Goal: Task Accomplishment & Management: Manage account settings

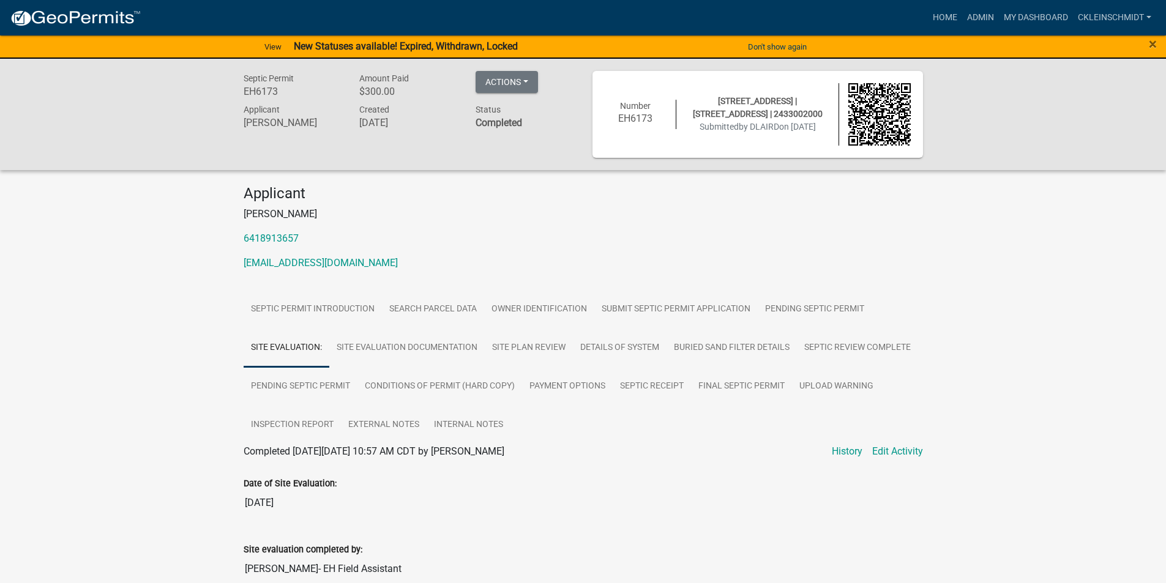
scroll to position [122, 0]
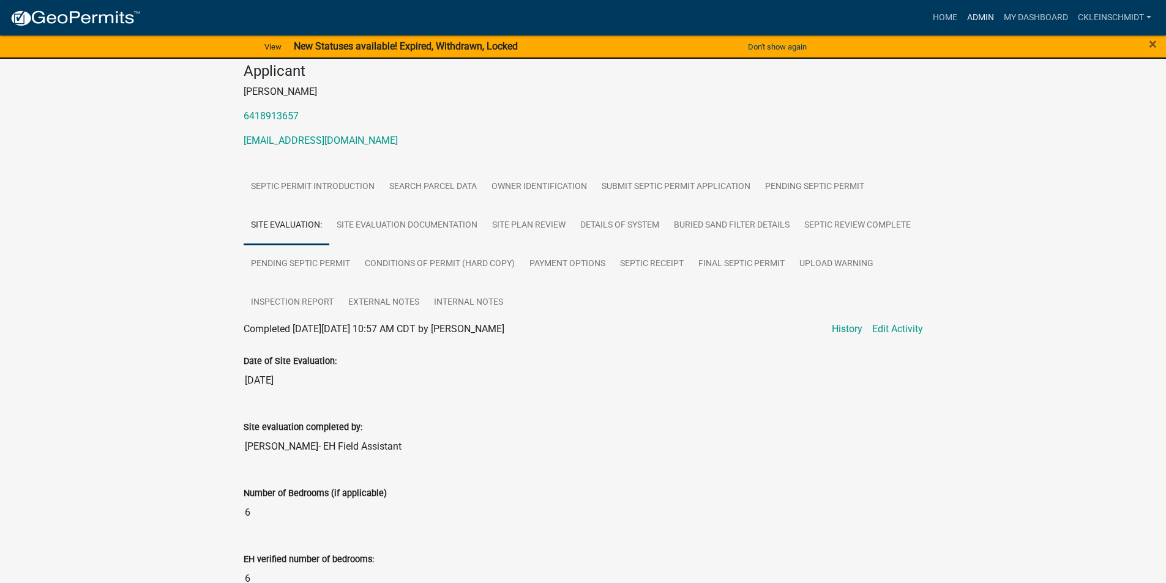
click at [980, 24] on link "Admin" at bounding box center [980, 17] width 37 height 23
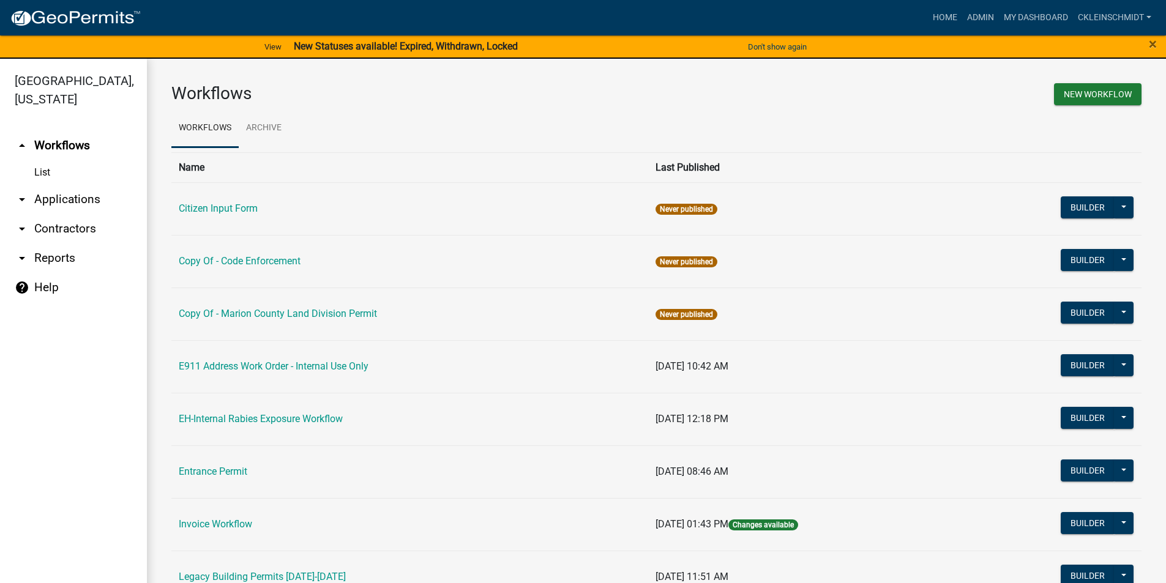
click at [53, 187] on link "arrow_drop_down Applications" at bounding box center [73, 199] width 147 height 29
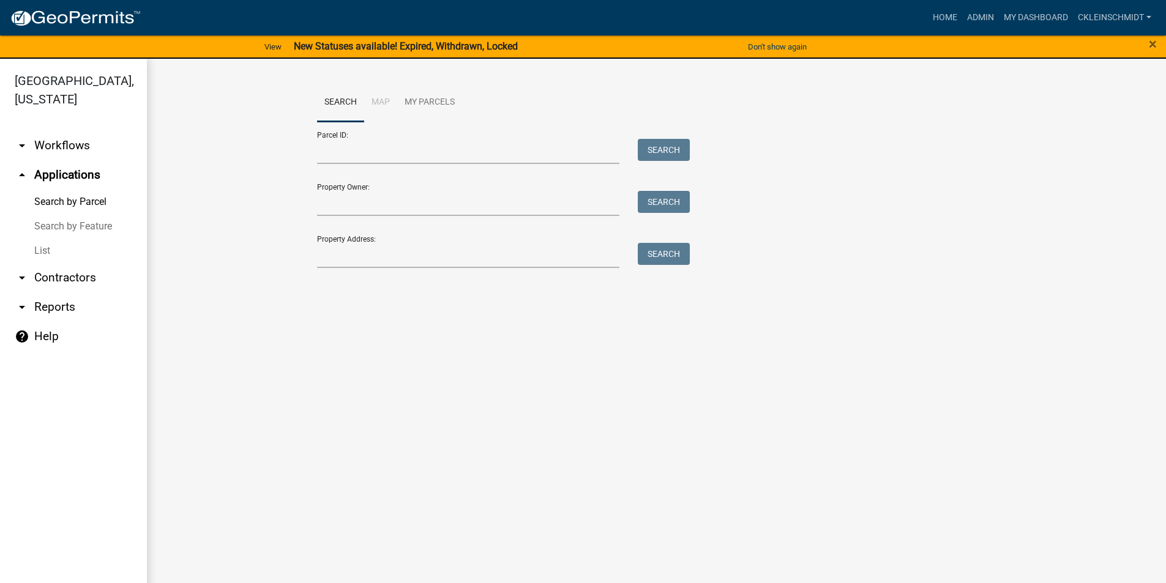
drag, startPoint x: 36, startPoint y: 236, endPoint x: 42, endPoint y: 232, distance: 7.0
click at [37, 239] on link "List" at bounding box center [73, 251] width 147 height 24
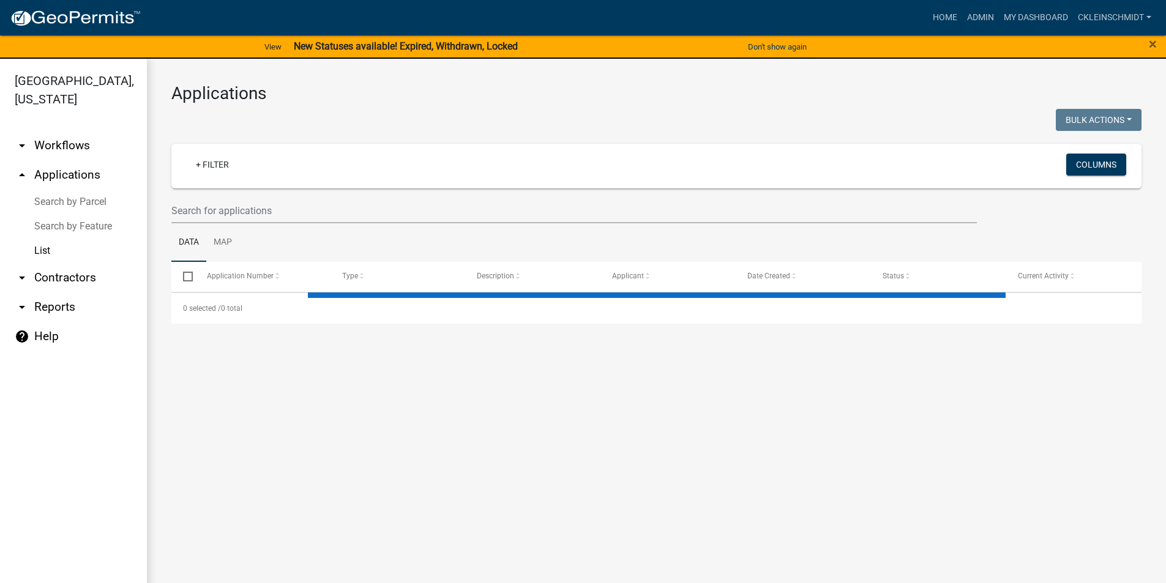
click at [53, 214] on link "Search by Feature" at bounding box center [73, 226] width 147 height 24
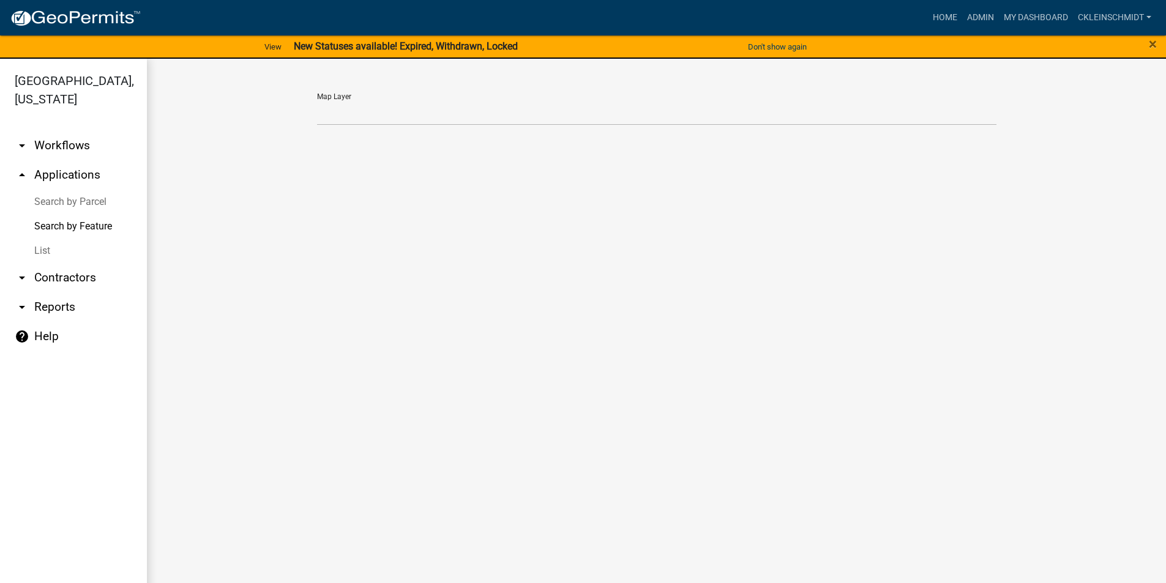
click at [62, 190] on link "Search by Parcel" at bounding box center [73, 202] width 147 height 24
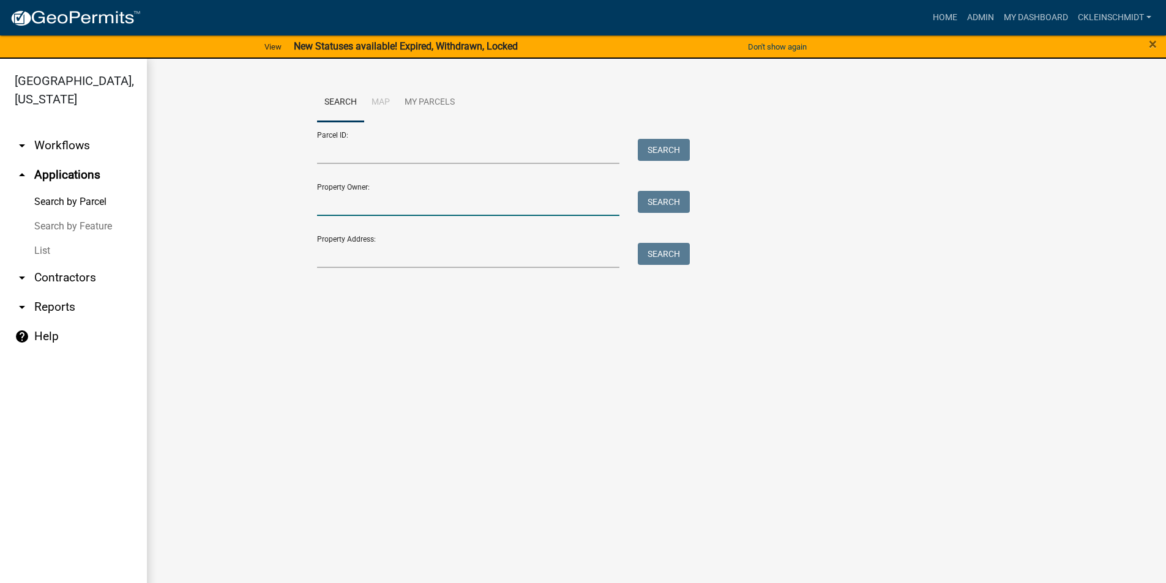
click at [388, 191] on input "Property Owner:" at bounding box center [468, 203] width 303 height 25
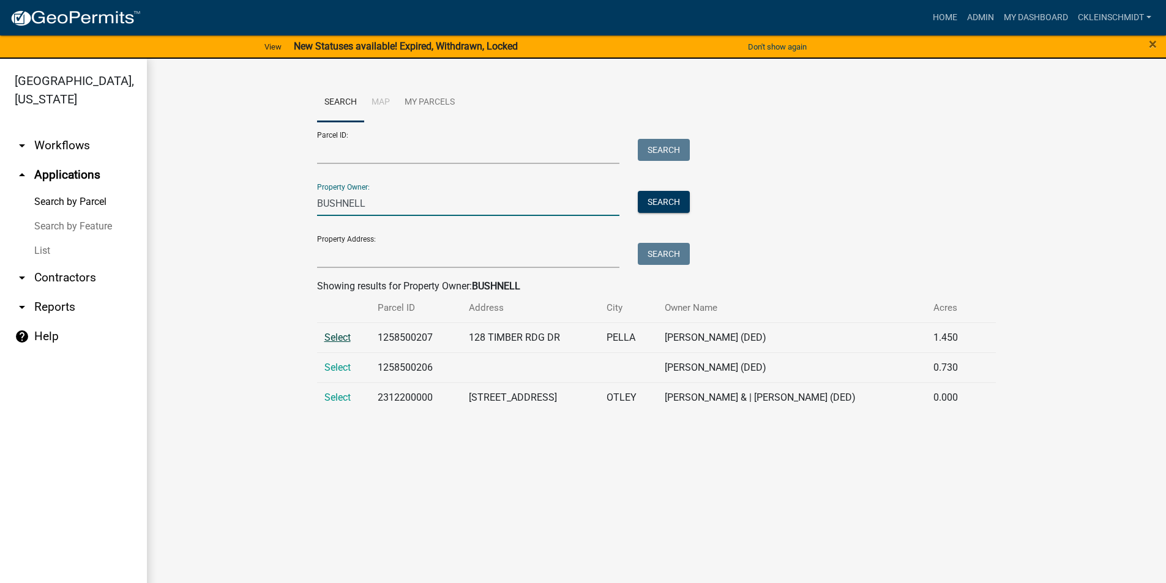
type input "BUSHNELL"
click at [339, 339] on span "Select" at bounding box center [337, 338] width 26 height 12
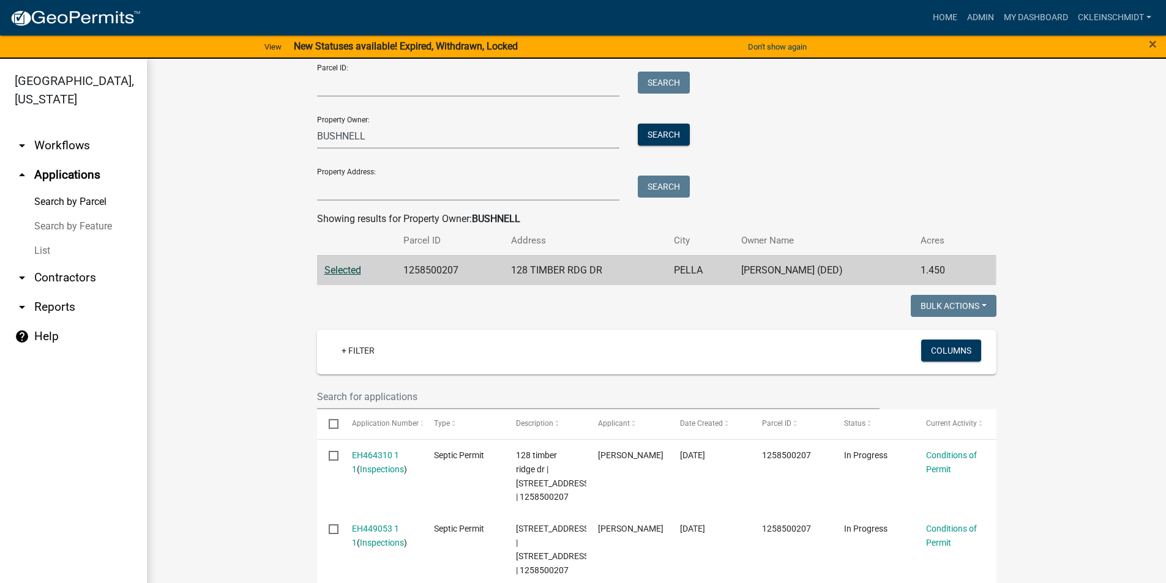
scroll to position [158, 0]
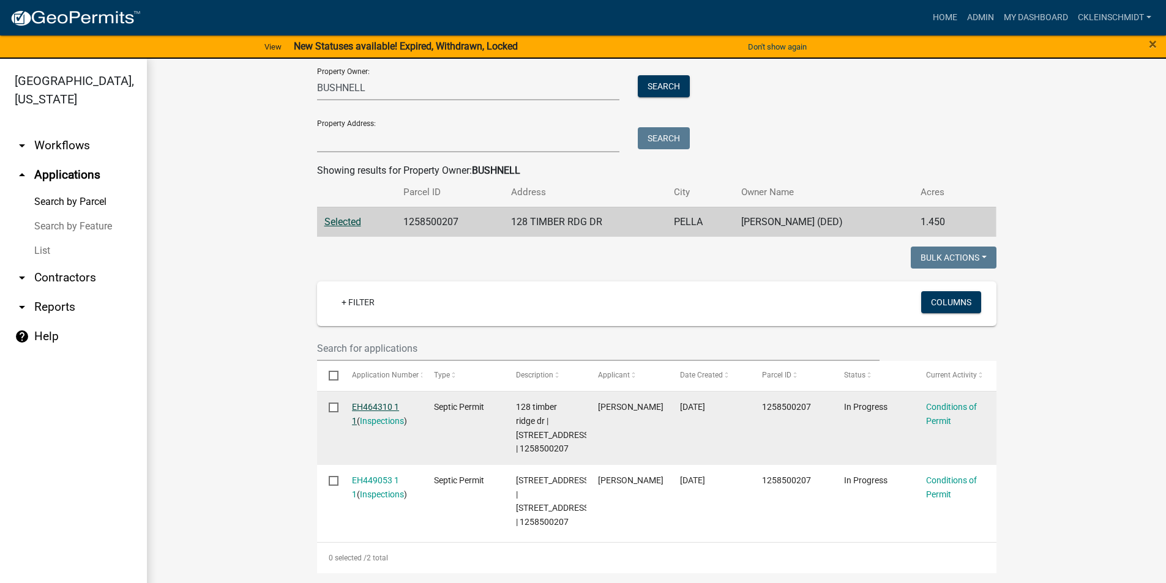
click at [364, 402] on link "EH464310 1 1" at bounding box center [375, 414] width 47 height 24
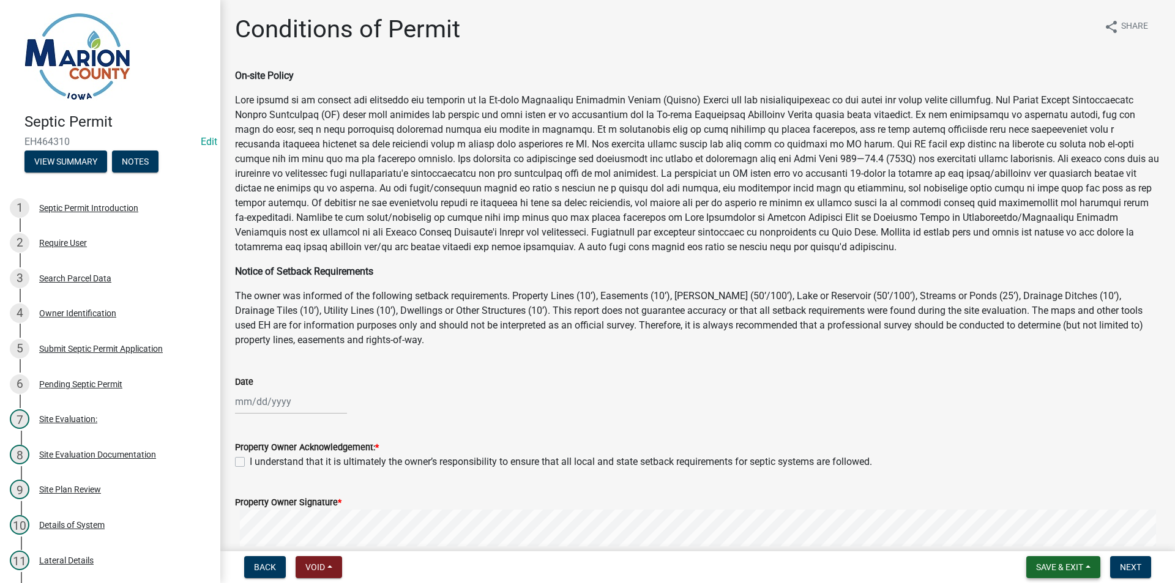
click at [1039, 559] on button "Save & Exit" at bounding box center [1063, 567] width 74 height 22
click at [1044, 535] on button "Save & Exit" at bounding box center [1051, 535] width 98 height 29
